Goal: Task Accomplishment & Management: Complete application form

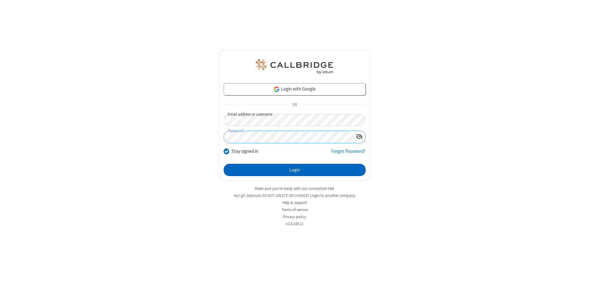
click at [294, 170] on button "Login" at bounding box center [295, 170] width 142 height 12
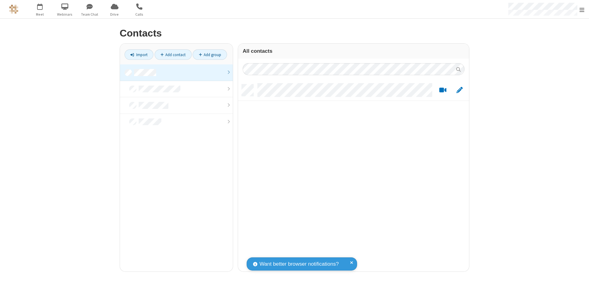
scroll to position [187, 226]
click at [176, 72] on link at bounding box center [176, 72] width 113 height 17
click at [173, 55] on link "Add contact" at bounding box center [173, 54] width 37 height 10
